Goal: Information Seeking & Learning: Learn about a topic

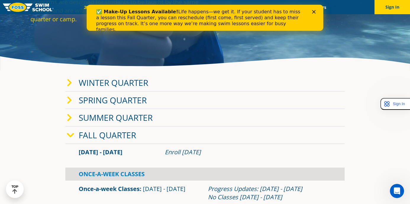
scroll to position [72, 0]
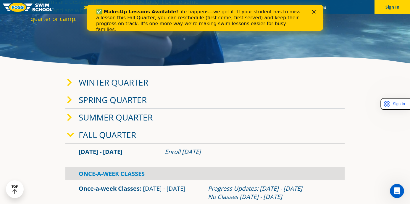
click at [72, 85] on icon at bounding box center [69, 82] width 5 height 8
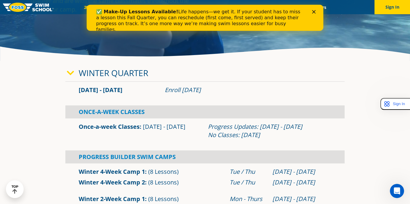
scroll to position [83, 0]
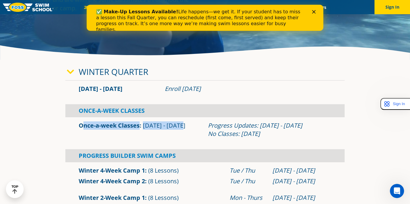
drag, startPoint x: 181, startPoint y: 125, endPoint x: 74, endPoint y: 124, distance: 106.5
click at [74, 124] on div "Once-a-week Classes [DATE] - [DATE] Progress Updates: [DATE] - [DATE] No Classe…" at bounding box center [204, 129] width 279 height 19
copy div "Once-a-week Classes [DATE] - [DATE]"
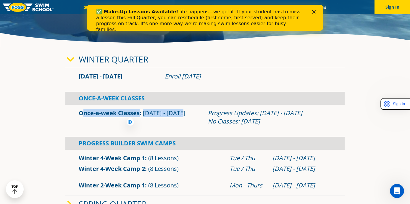
scroll to position [116, 0]
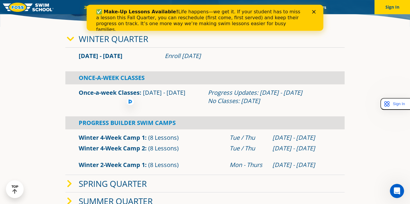
click at [68, 42] on icon at bounding box center [70, 39] width 7 height 8
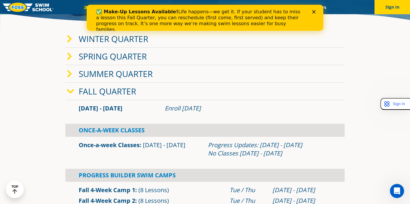
click at [72, 56] on span at bounding box center [73, 56] width 12 height 9
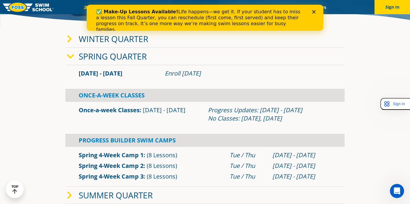
click at [72, 41] on icon at bounding box center [69, 39] width 5 height 8
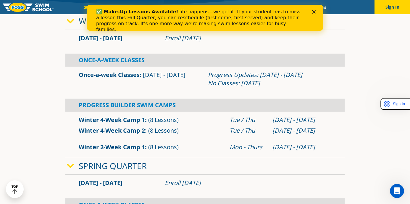
scroll to position [145, 0]
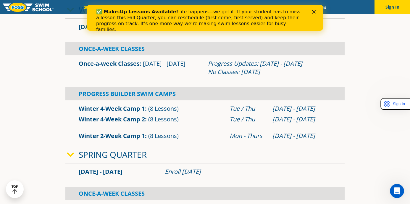
click at [72, 151] on icon at bounding box center [70, 155] width 7 height 8
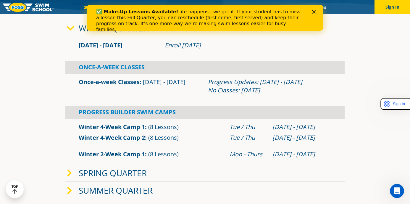
scroll to position [99, 0]
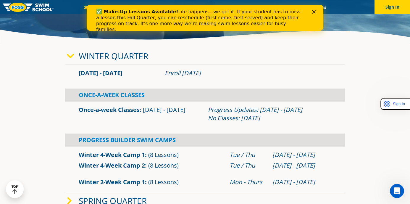
click at [71, 54] on icon at bounding box center [70, 56] width 7 height 8
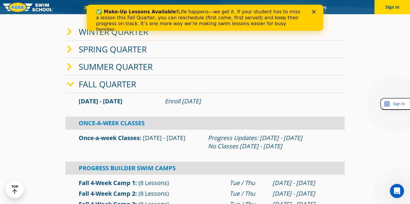
scroll to position [124, 0]
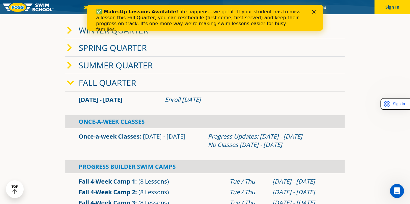
click at [68, 66] on icon at bounding box center [69, 65] width 5 height 8
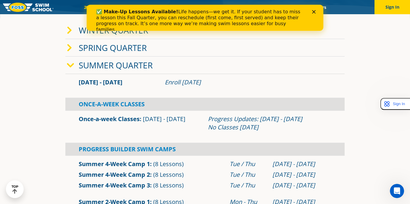
click at [68, 66] on icon at bounding box center [70, 65] width 7 height 8
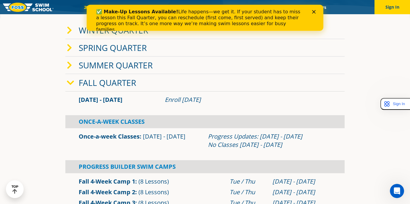
click at [69, 28] on icon at bounding box center [69, 30] width 5 height 8
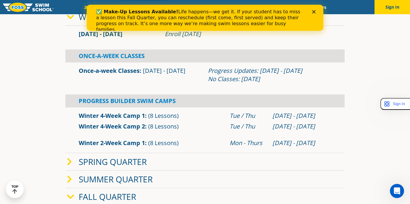
scroll to position [143, 0]
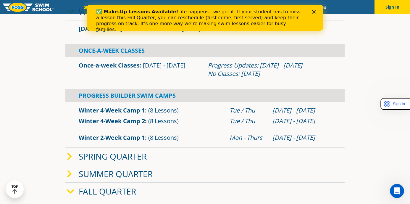
click at [68, 150] on div "Spring Quarter" at bounding box center [204, 156] width 279 height 17
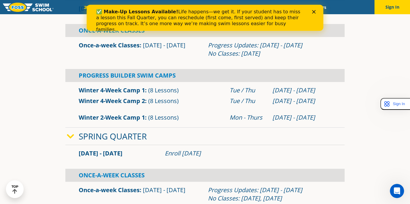
click at [71, 132] on div "Spring Quarter" at bounding box center [204, 136] width 279 height 17
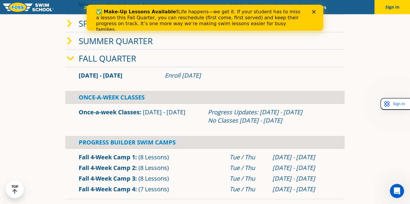
scroll to position [279, 0]
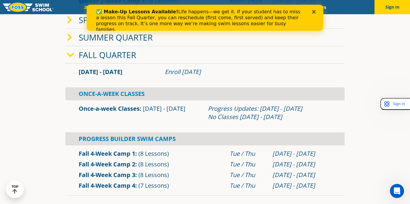
click at [69, 56] on icon at bounding box center [70, 55] width 7 height 8
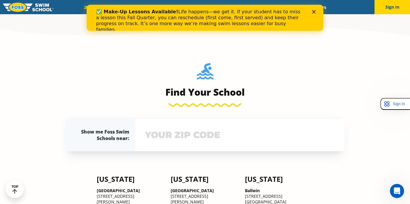
scroll to position [370, 0]
